Goal: Information Seeking & Learning: Find specific fact

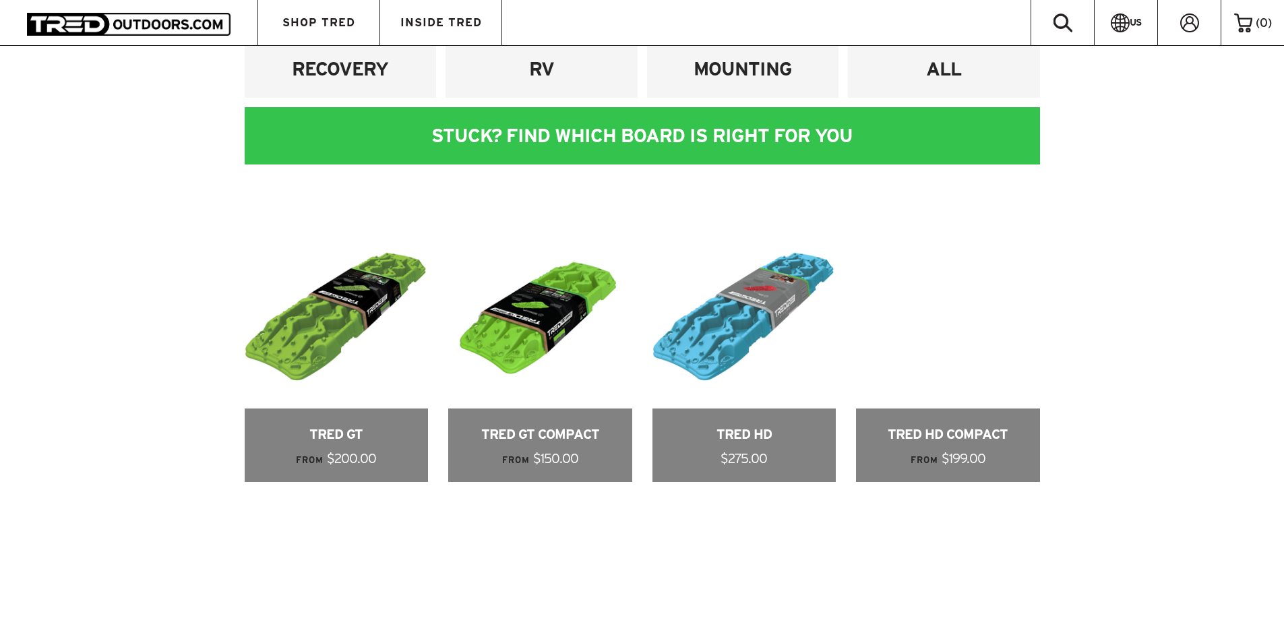
scroll to position [629, 0]
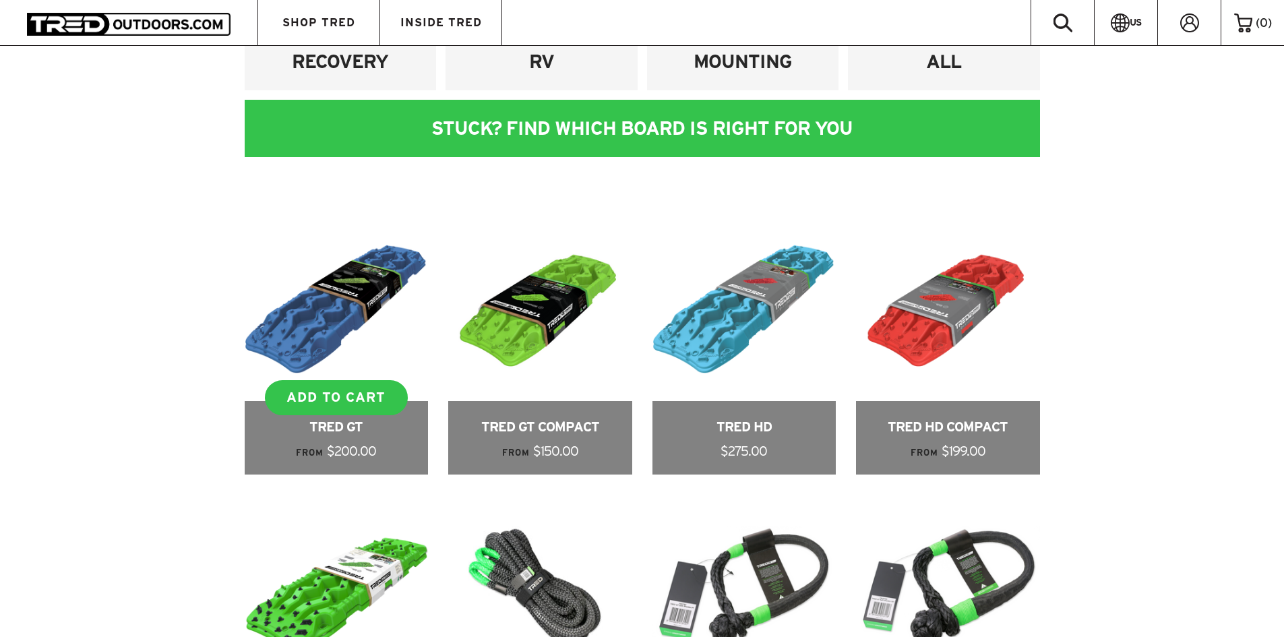
click at [349, 324] on link at bounding box center [337, 346] width 184 height 257
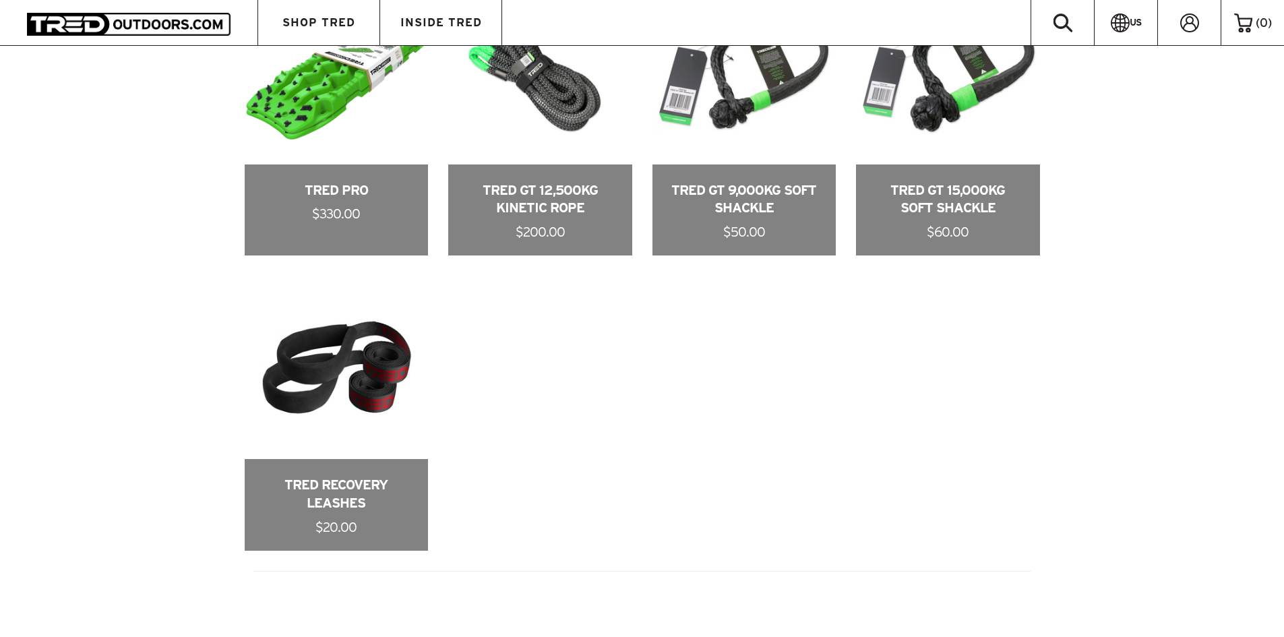
scroll to position [1168, 0]
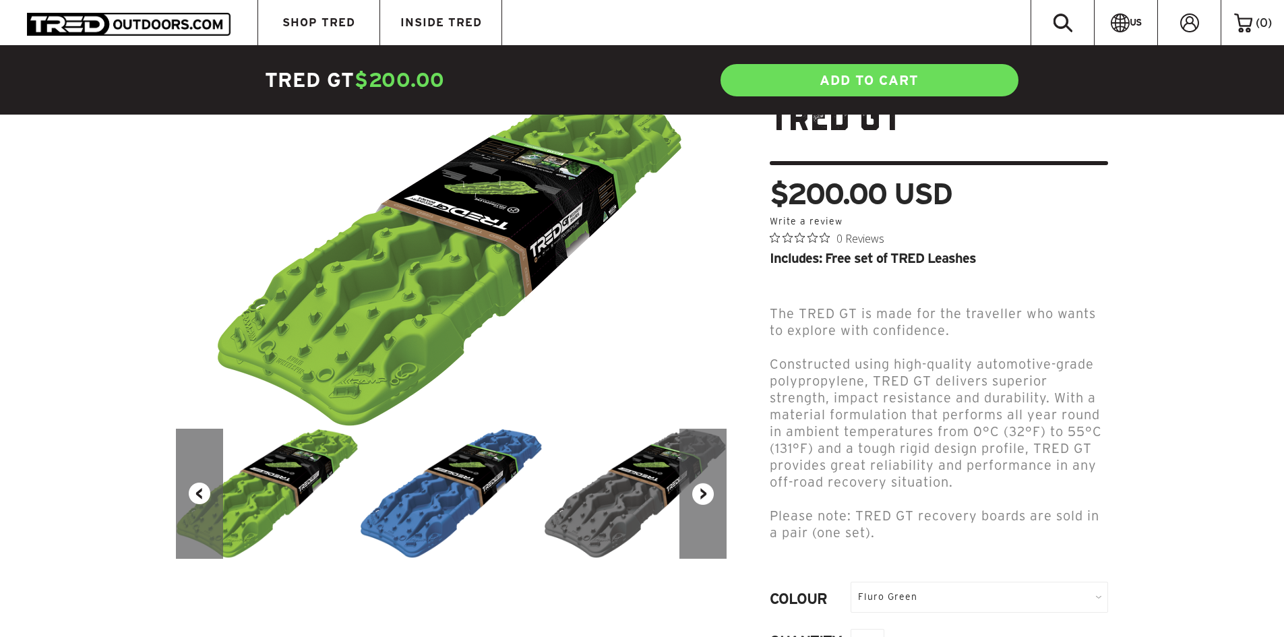
scroll to position [90, 0]
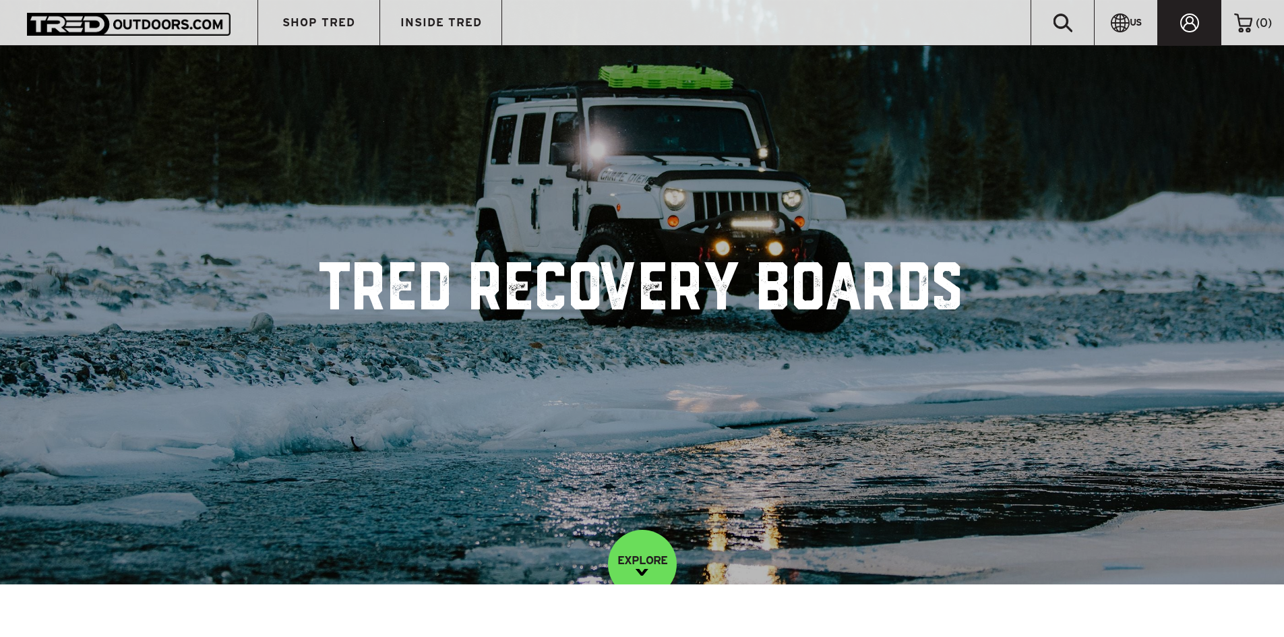
click at [1197, 20] on icon at bounding box center [1189, 22] width 19 height 19
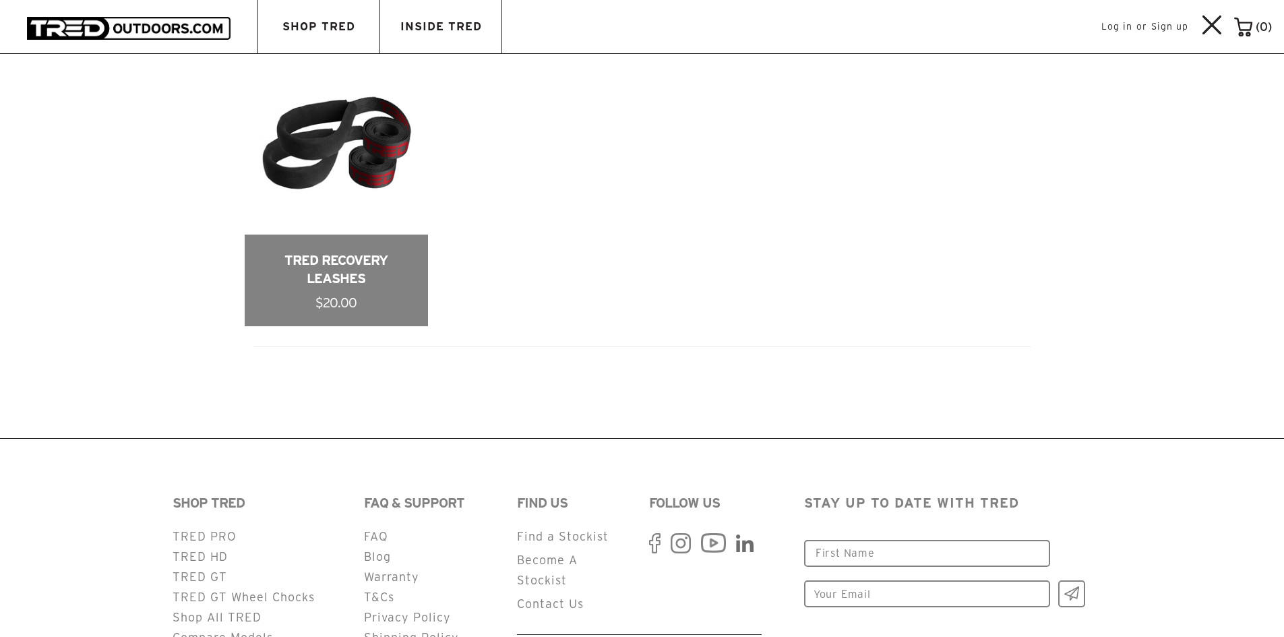
scroll to position [1502, 0]
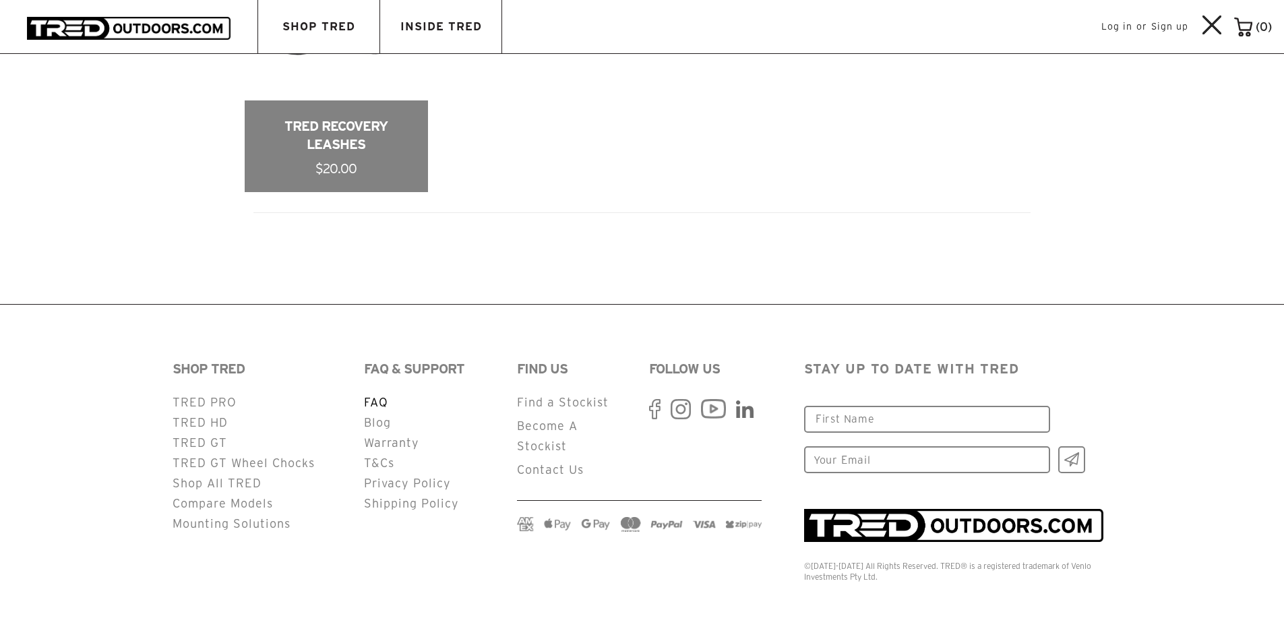
click at [372, 402] on link "FAQ" at bounding box center [376, 402] width 24 height 13
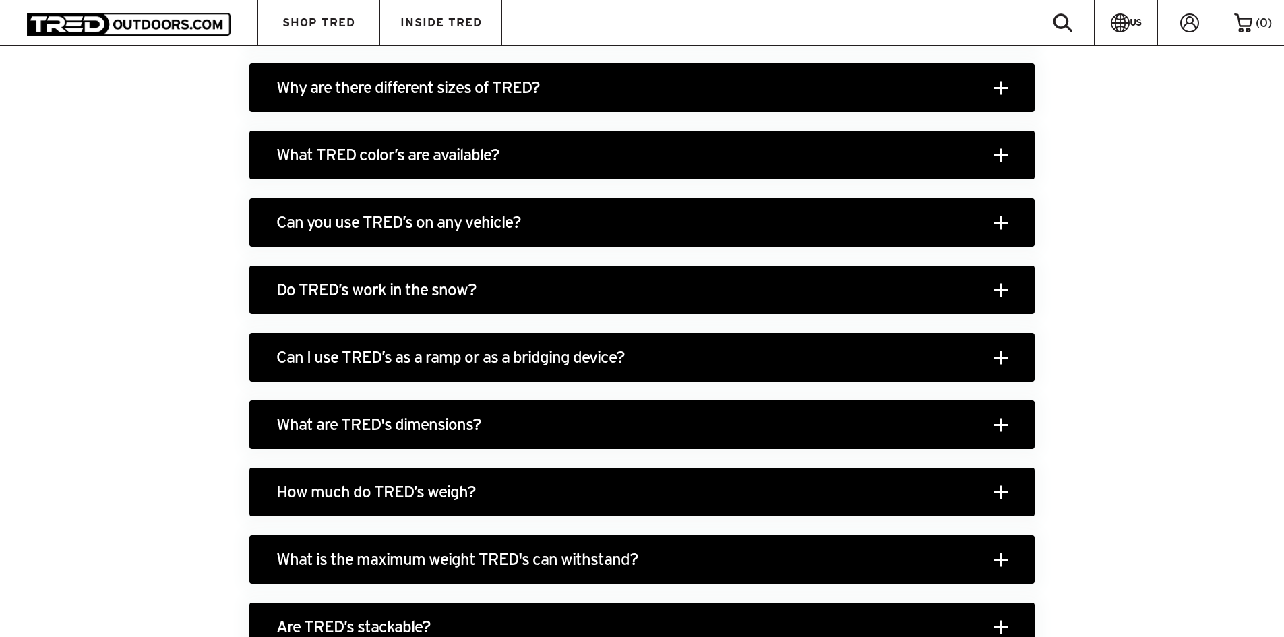
scroll to position [1618, 0]
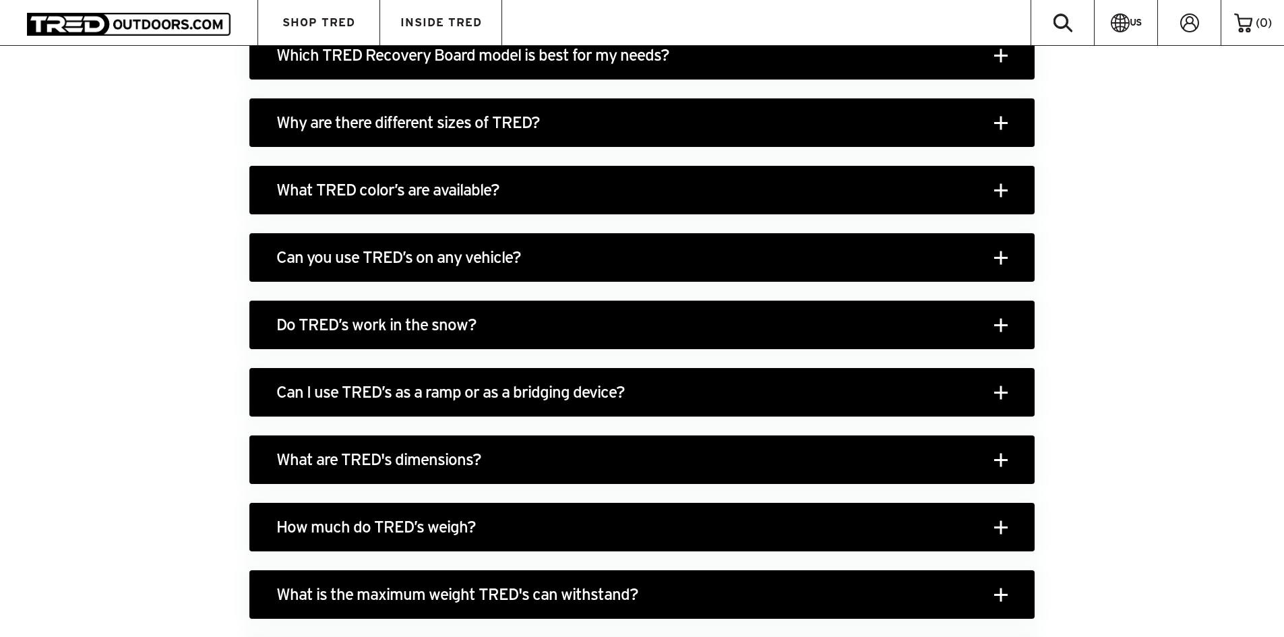
click at [401, 461] on h3 "What are TRED's dimensions?" at bounding box center [641, 459] width 785 height 49
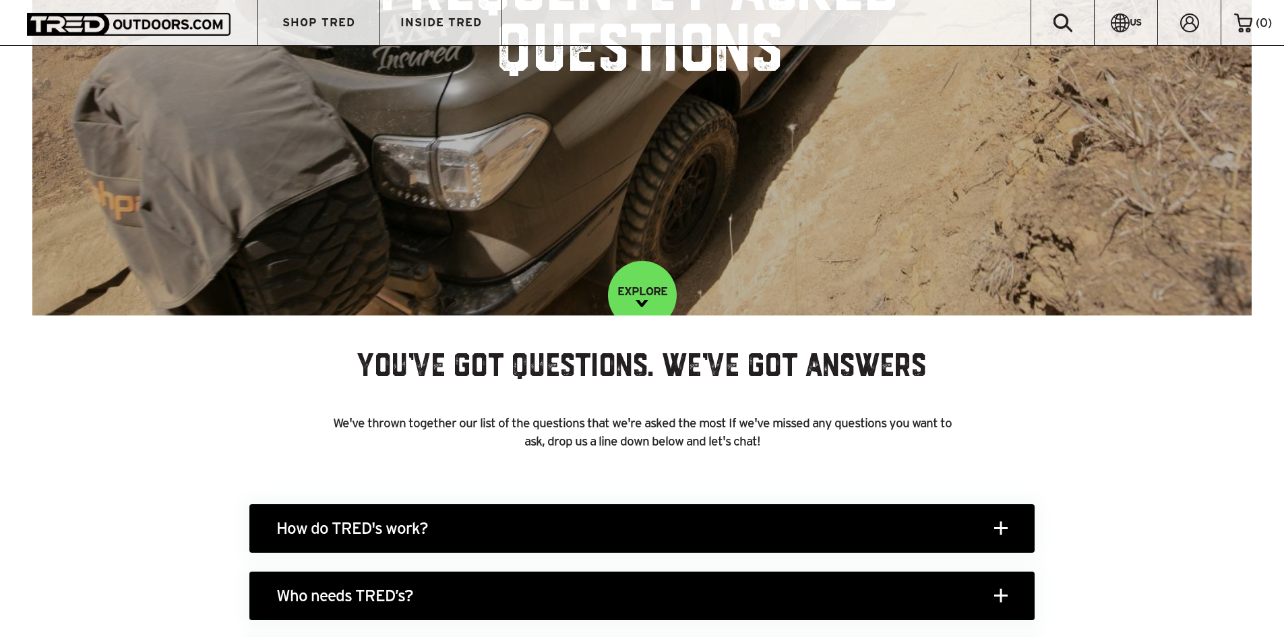
scroll to position [180, 0]
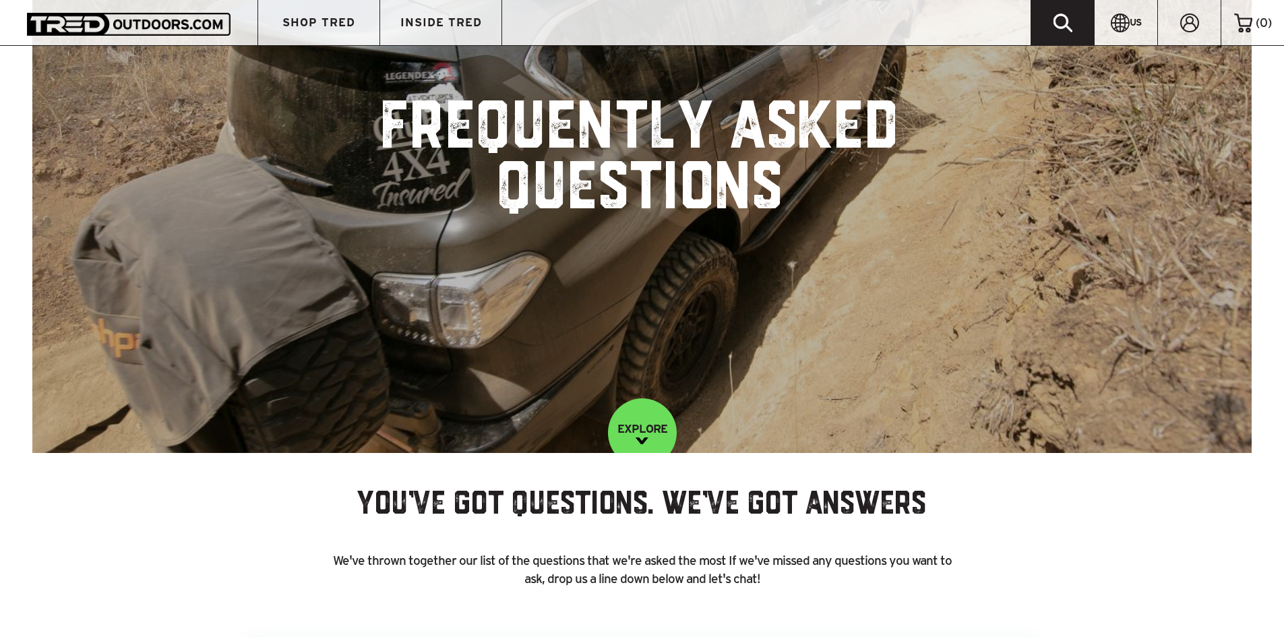
click at [1079, 22] on link at bounding box center [1062, 22] width 63 height 45
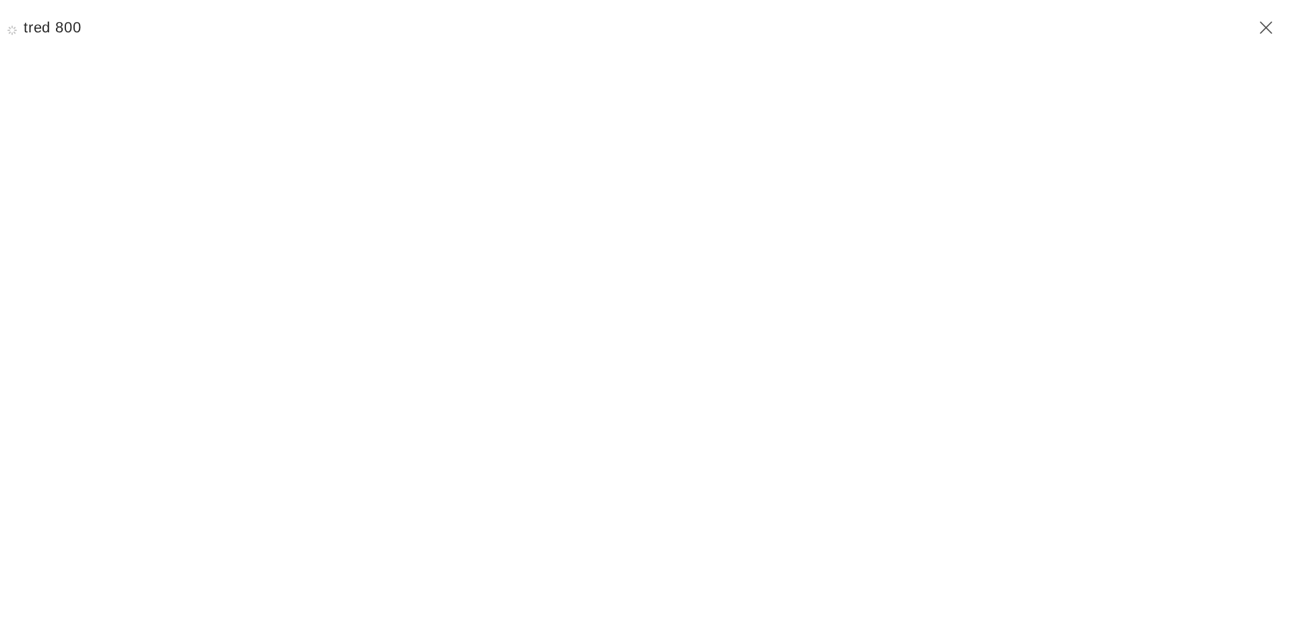
type input "tred 800"
